Goal: Complete application form: Complete application form

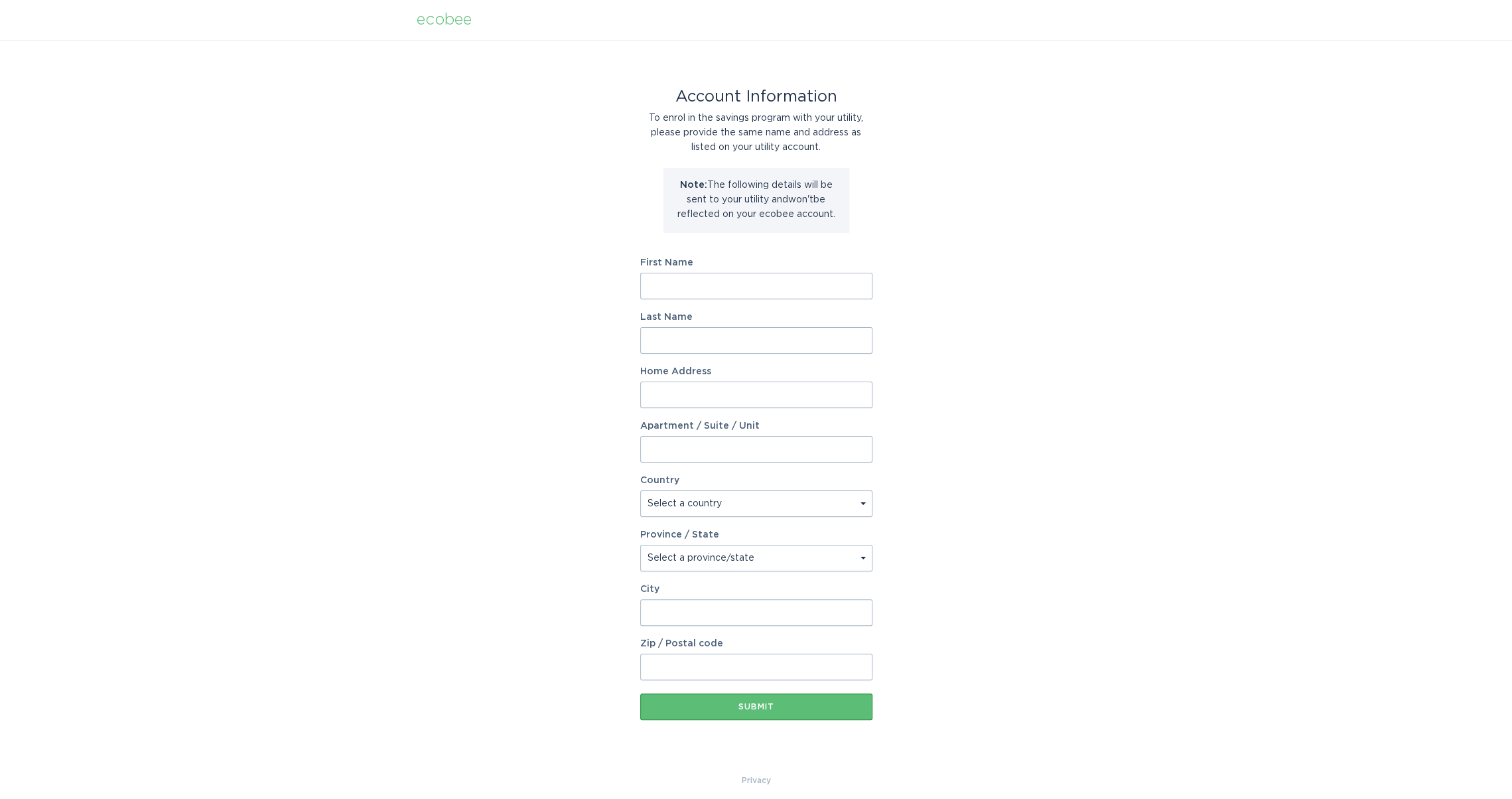
click at [681, 284] on input "First Name" at bounding box center [756, 285] width 232 height 26
type input "[PERSON_NAME]"
type input "[STREET_ADDRESS][PERSON_NAME]"
select select "US"
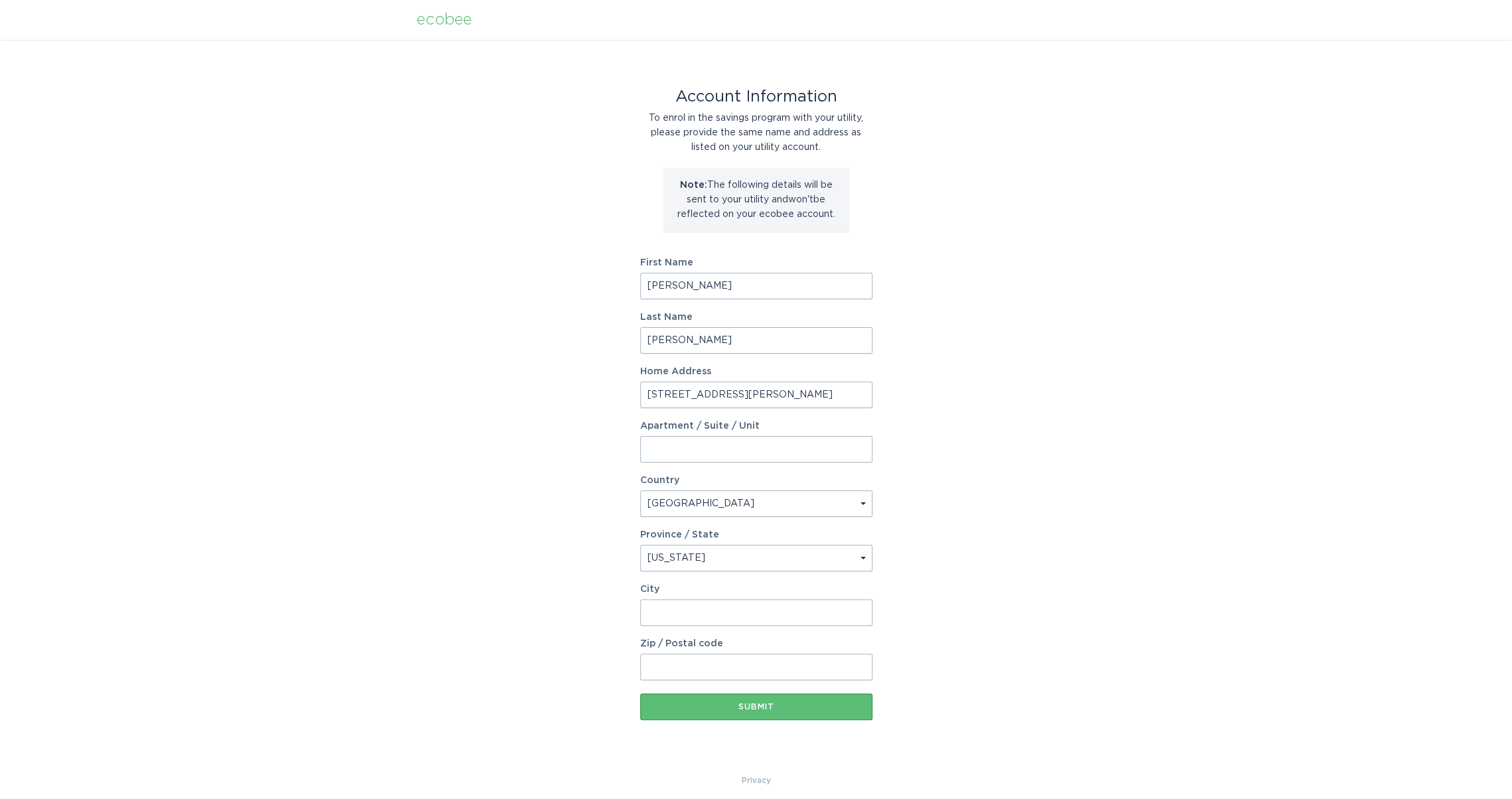
select select "MA"
type input "Brookline"
type input "02445"
click at [726, 717] on button "Submit" at bounding box center [756, 706] width 232 height 26
